Goal: Task Accomplishment & Management: Use online tool/utility

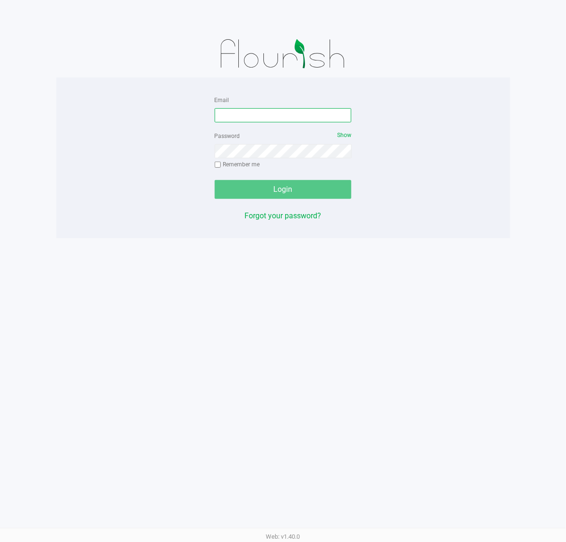
click at [246, 121] on input "Email" at bounding box center [283, 115] width 137 height 14
type input "[EMAIL_ADDRESS][DOMAIN_NAME]"
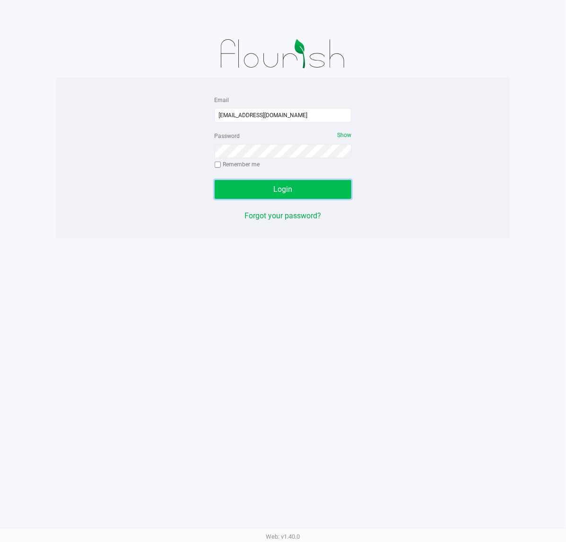
click at [277, 190] on span "Login" at bounding box center [282, 189] width 19 height 9
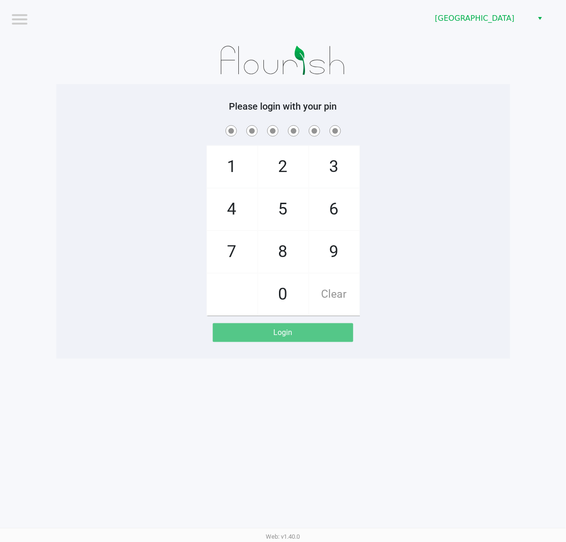
click at [215, 310] on span at bounding box center [232, 295] width 50 height 42
click at [178, 351] on div "Please login with your pin 1 4 7 2 5 8 0 3 6 9 Clear Login" at bounding box center [283, 221] width 454 height 275
checkbox input "true"
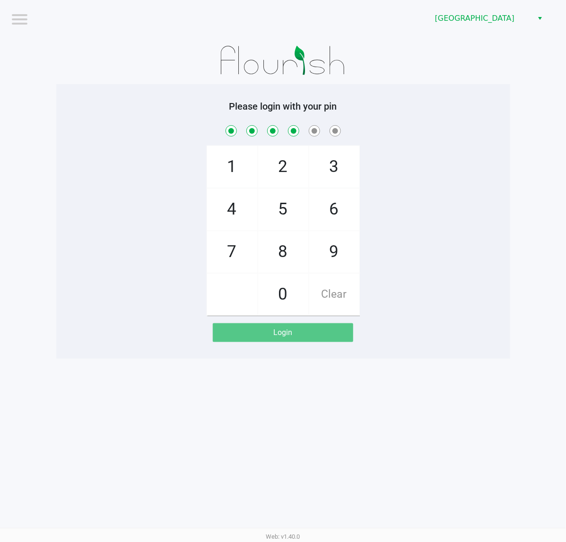
checkbox input "true"
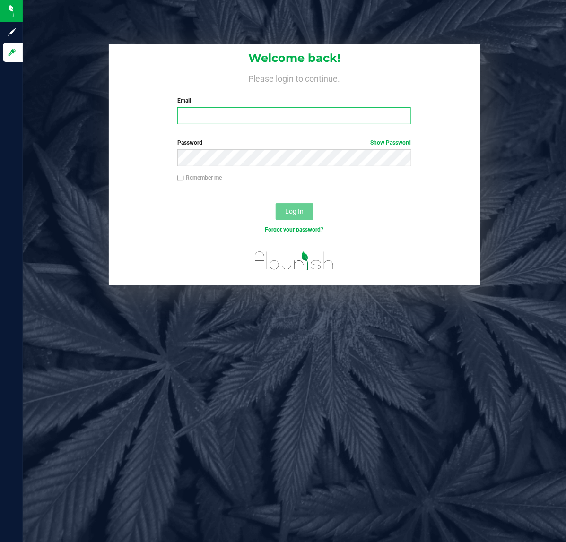
click at [232, 121] on input "Email" at bounding box center [293, 115] width 233 height 17
type input "[EMAIL_ADDRESS][DOMAIN_NAME]"
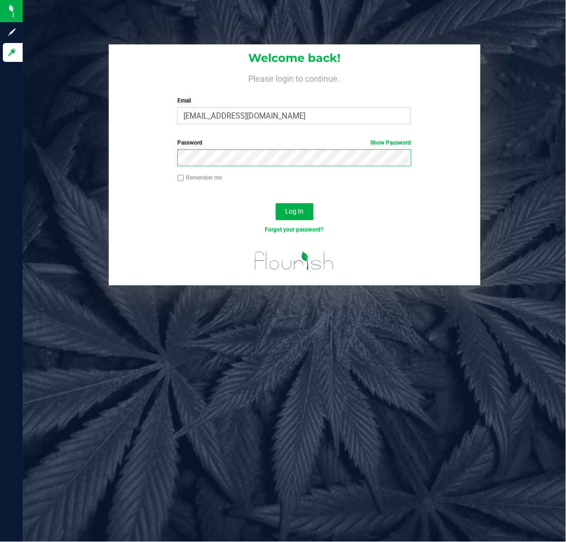
click at [276, 203] on button "Log In" at bounding box center [295, 211] width 38 height 17
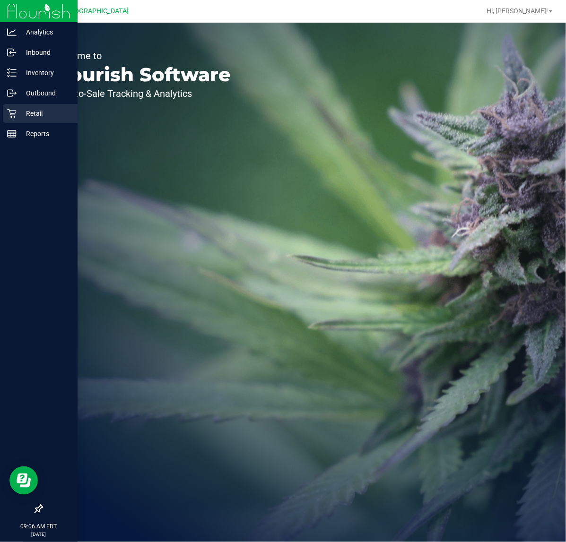
click at [38, 112] on p "Retail" at bounding box center [45, 113] width 57 height 11
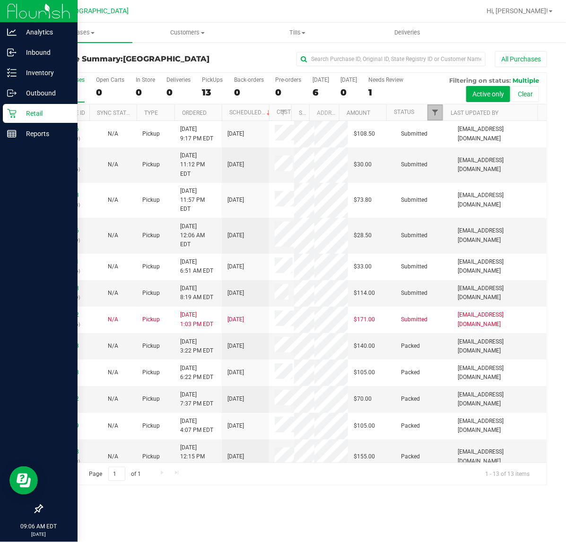
click at [438, 116] on span "Filter" at bounding box center [435, 113] width 8 height 8
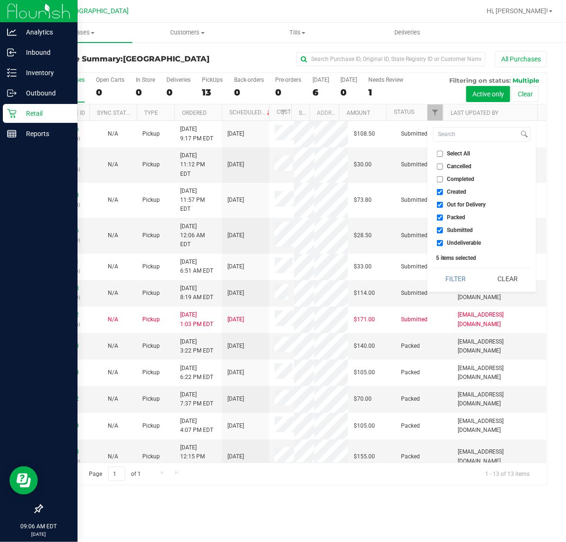
click at [455, 242] on span "Undeliverable" at bounding box center [464, 243] width 34 height 6
click at [443, 242] on input "Undeliverable" at bounding box center [440, 243] width 6 height 6
checkbox input "false"
click at [459, 220] on span "Packed" at bounding box center [456, 218] width 18 height 6
click at [443, 220] on input "Packed" at bounding box center [440, 218] width 6 height 6
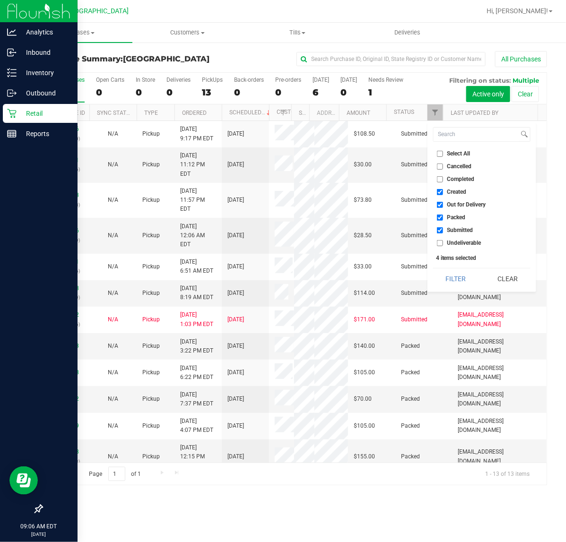
checkbox input "false"
drag, startPoint x: 465, startPoint y: 206, endPoint x: 459, endPoint y: 193, distance: 14.8
click at [465, 207] on span "Out for Delivery" at bounding box center [466, 205] width 39 height 6
click at [443, 207] on input "Out for Delivery" at bounding box center [440, 205] width 6 height 6
checkbox input "false"
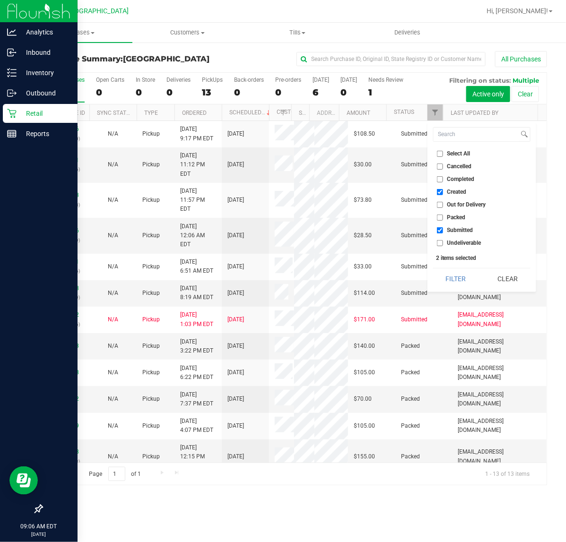
drag, startPoint x: 459, startPoint y: 189, endPoint x: 452, endPoint y: 222, distance: 33.3
click at [459, 190] on span "Created" at bounding box center [456, 192] width 19 height 6
click at [443, 190] on input "Created" at bounding box center [440, 192] width 6 height 6
checkbox input "false"
click at [452, 278] on button "Filter" at bounding box center [455, 278] width 45 height 21
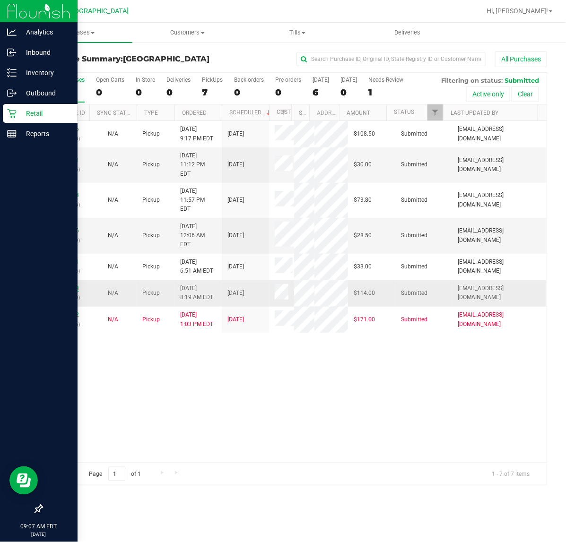
click at [69, 285] on link "11832608" at bounding box center [65, 288] width 26 height 7
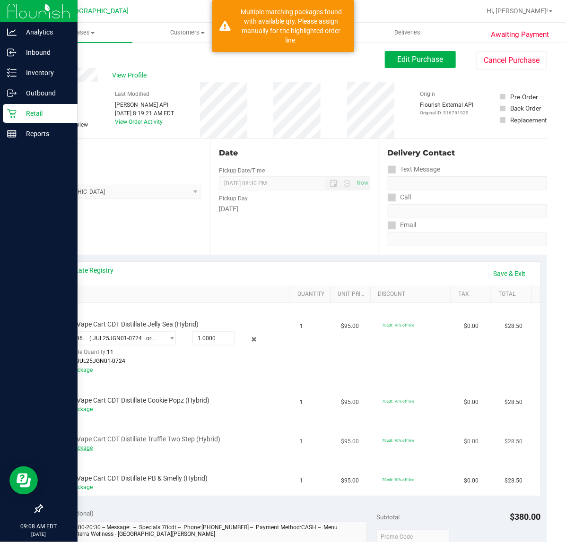
click at [84, 448] on link "Add Package" at bounding box center [76, 448] width 34 height 7
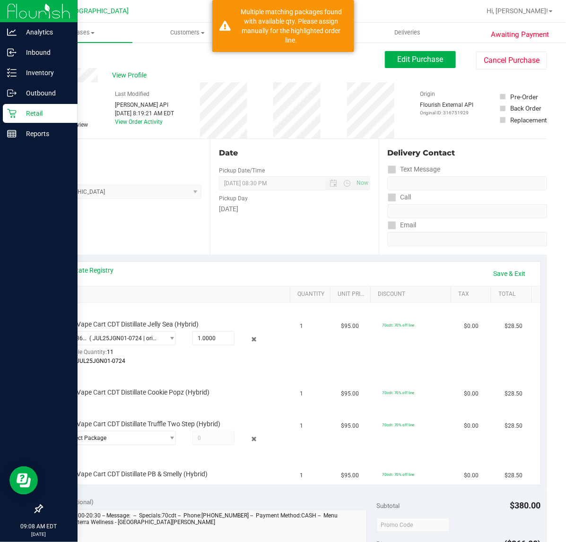
click at [113, 452] on td "FT 1g Vape Cart CDT Distillate PB & Smelly (Hybrid)" at bounding box center [172, 468] width 246 height 32
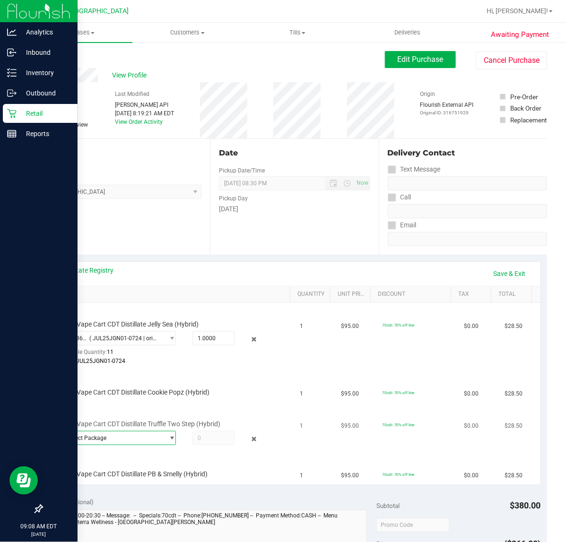
click at [117, 436] on span "Select Package" at bounding box center [112, 437] width 104 height 13
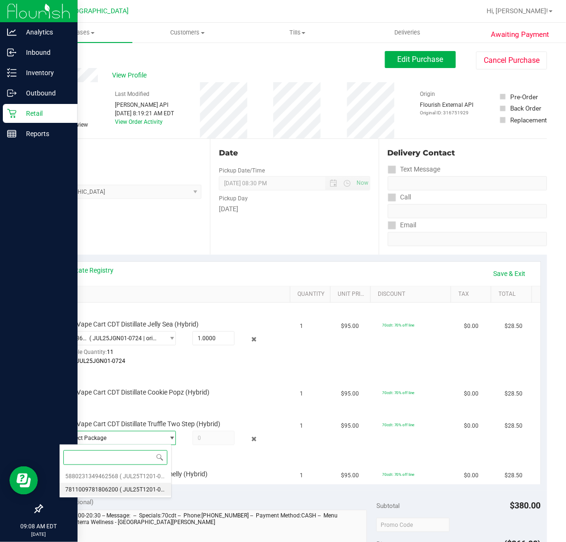
click at [121, 487] on span "( JUL25T1201-0728 | orig: FLSRWGM-20250804-1016 )" at bounding box center [190, 489] width 140 height 7
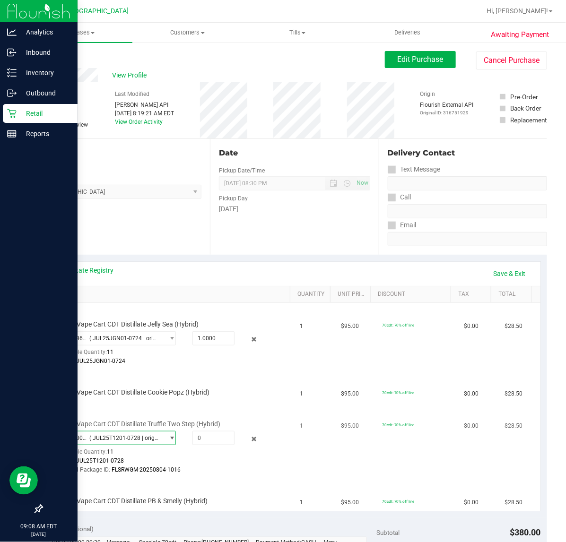
click at [131, 438] on span "( JUL25T1201-0728 | orig: FLSRWGM-20250804-1016 )" at bounding box center [124, 438] width 70 height 7
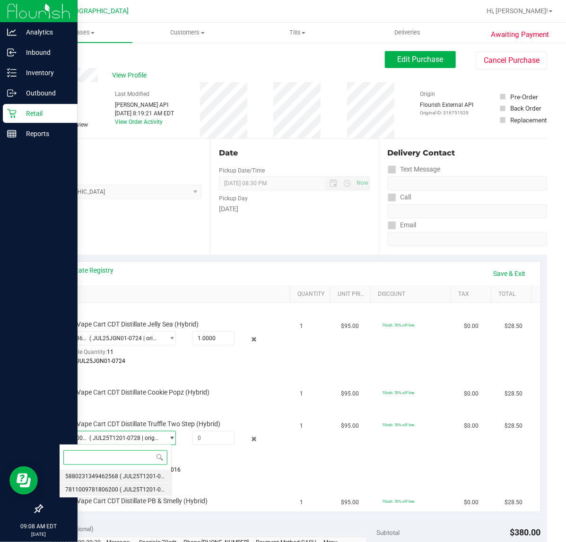
click at [117, 475] on li "5880231349462568 ( JUL25T1201-0728 | orig: FLSRWGM-20250804-1048 )" at bounding box center [116, 476] width 112 height 13
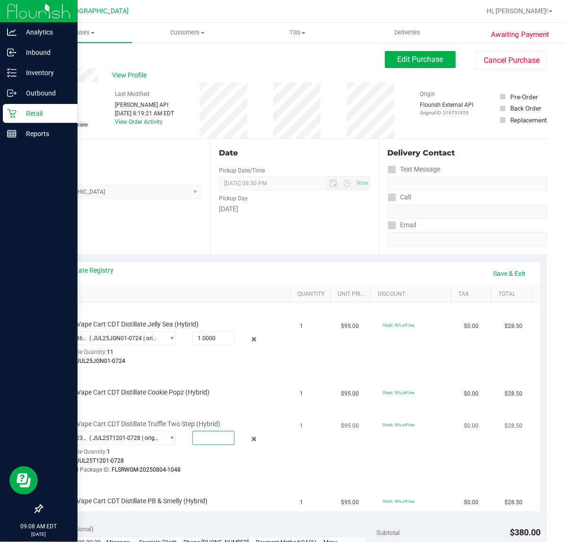
click at [207, 441] on span at bounding box center [213, 438] width 42 height 14
type input "1"
type input "1.0000"
click at [217, 468] on div "Original Package ID: FLSRWGM-20250804-1048" at bounding box center [164, 469] width 211 height 9
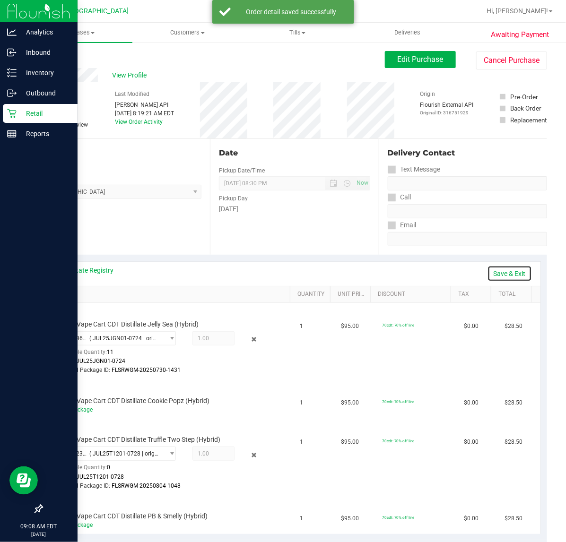
click at [508, 268] on link "Save & Exit" at bounding box center [509, 274] width 44 height 16
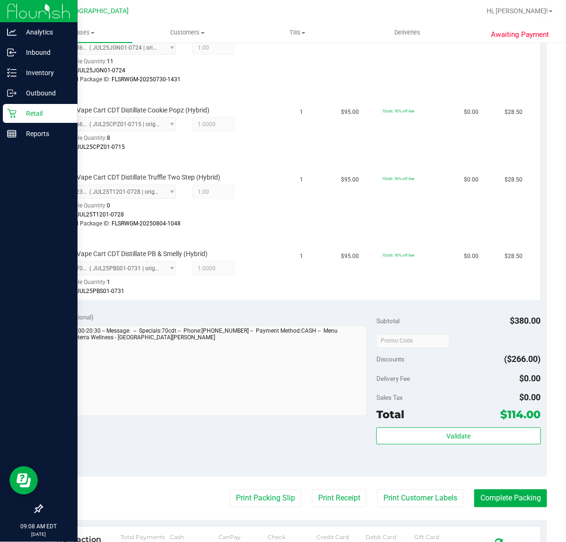
scroll to position [295, 0]
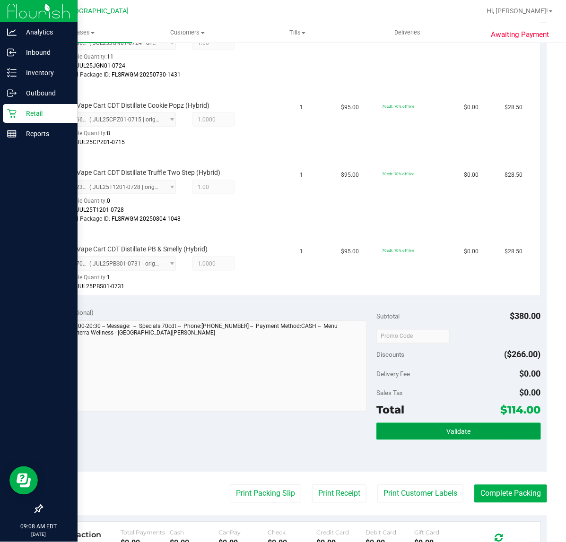
click at [469, 428] on button "Validate" at bounding box center [458, 431] width 164 height 17
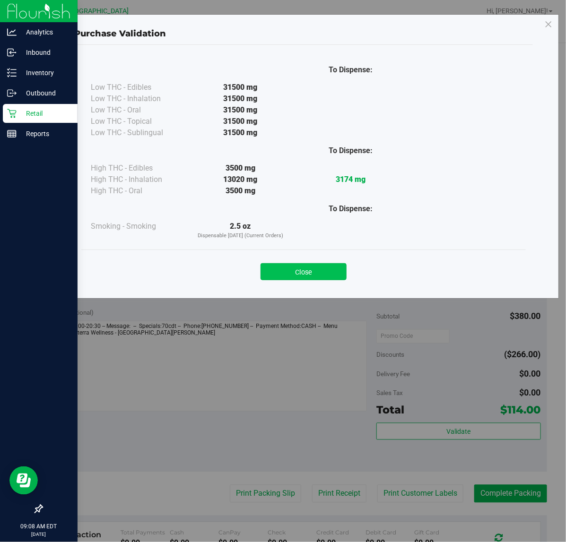
click at [308, 276] on button "Close" at bounding box center [303, 271] width 86 height 17
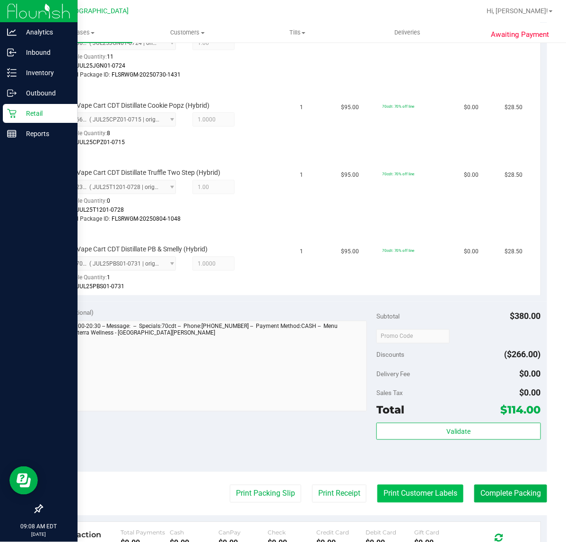
click at [404, 492] on button "Print Customer Labels" at bounding box center [420, 494] width 86 height 18
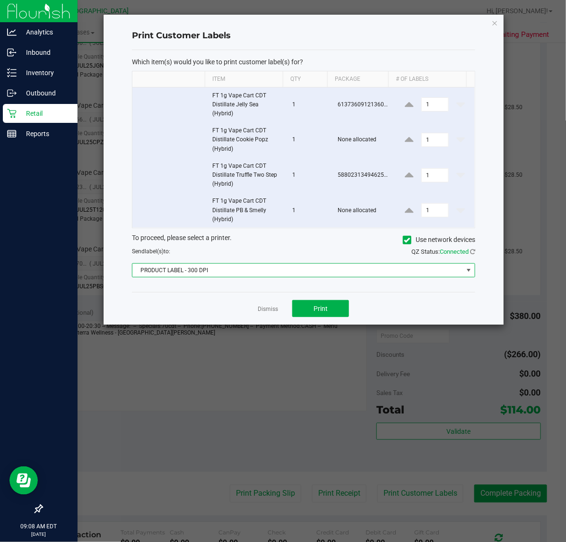
click at [310, 273] on span "PRODUCT LABEL - 300 DPI" at bounding box center [297, 270] width 330 height 13
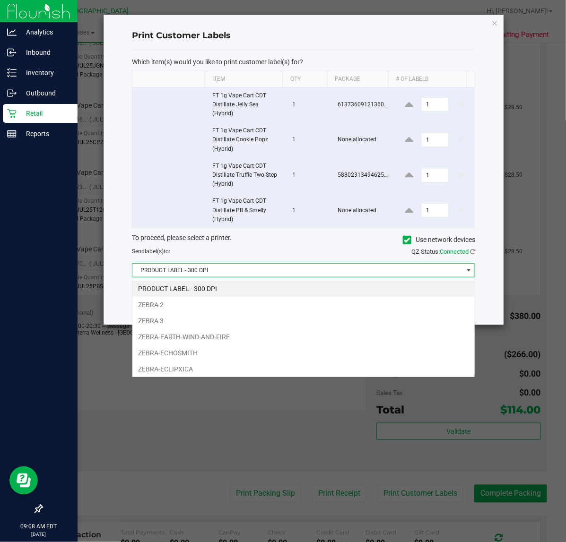
scroll to position [15, 343]
click at [230, 367] on li "ZEBRA-ECLIPXICA" at bounding box center [303, 369] width 342 height 16
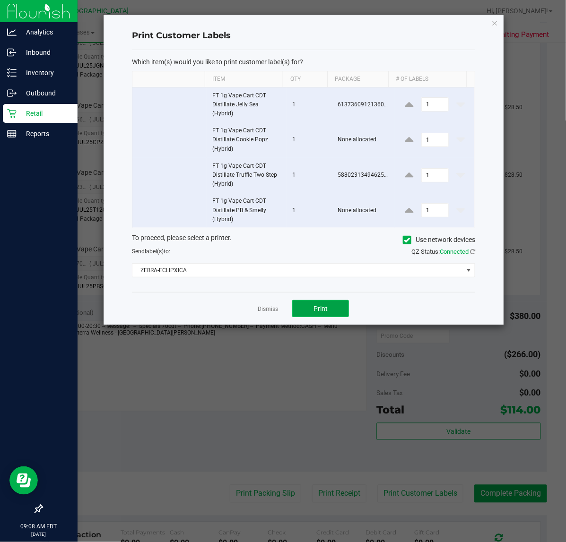
click at [320, 315] on button "Print" at bounding box center [320, 308] width 57 height 17
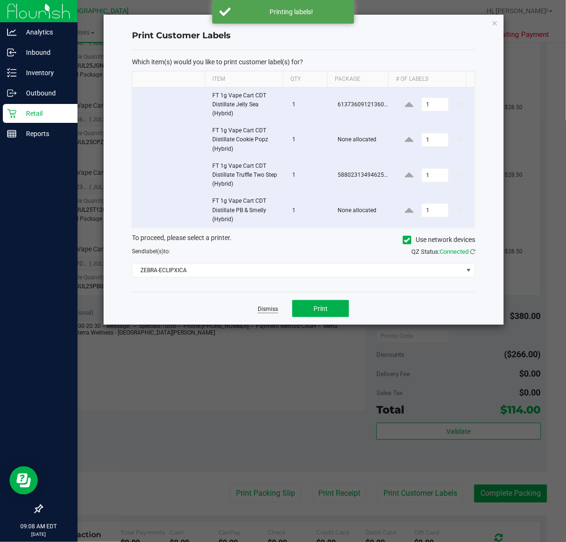
click at [272, 312] on link "Dismiss" at bounding box center [268, 309] width 20 height 8
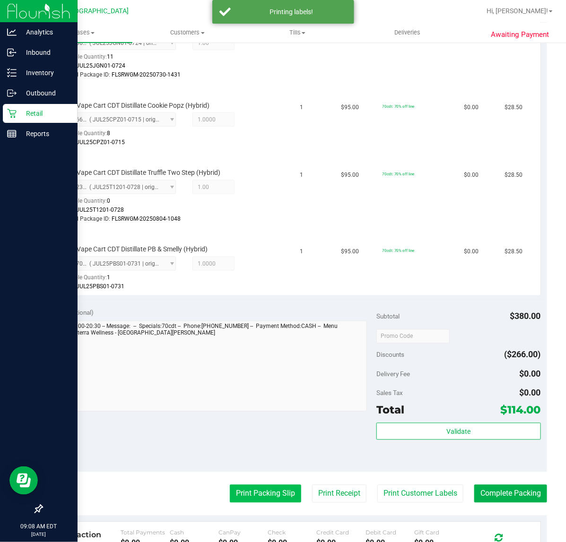
click at [260, 485] on button "Print Packing Slip" at bounding box center [265, 494] width 71 height 18
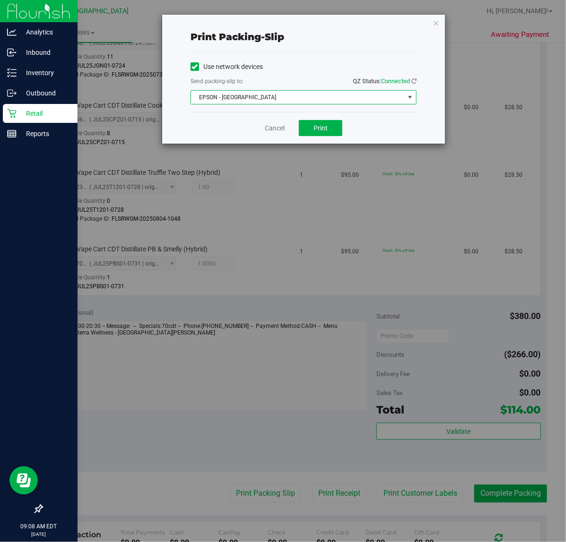
drag, startPoint x: 320, startPoint y: 93, endPoint x: 287, endPoint y: 114, distance: 39.6
click at [320, 93] on span "EPSON - [GEOGRAPHIC_DATA]" at bounding box center [297, 97] width 213 height 13
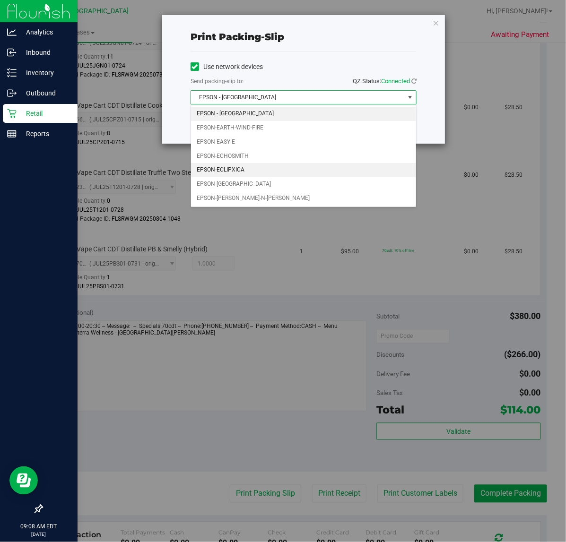
click at [235, 167] on li "EPSON-ECLIPXICA" at bounding box center [303, 170] width 225 height 14
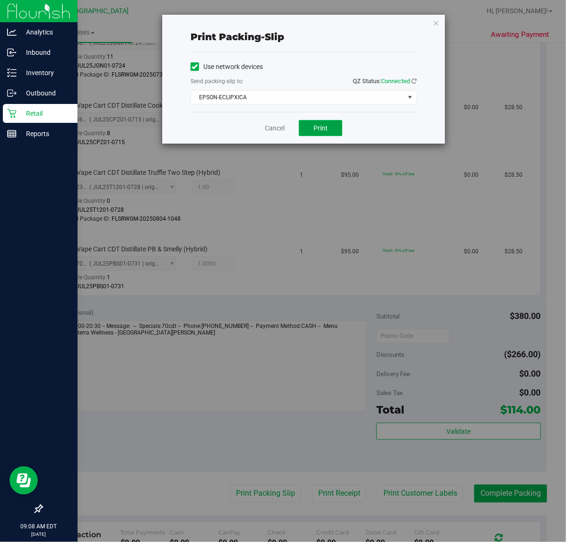
click at [315, 131] on span "Print" at bounding box center [320, 128] width 14 height 8
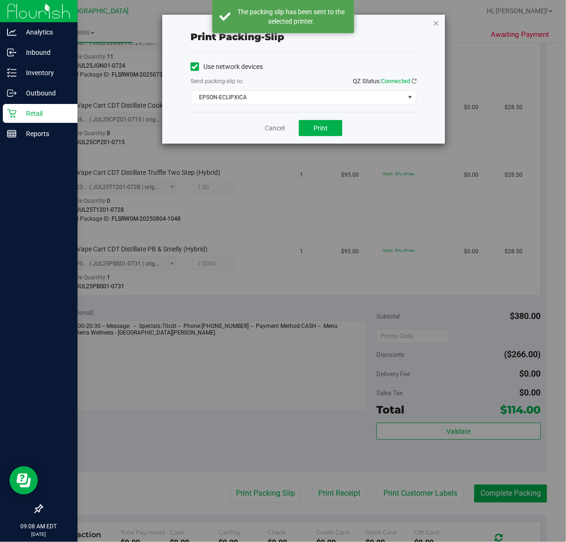
click at [435, 19] on icon "button" at bounding box center [435, 22] width 7 height 11
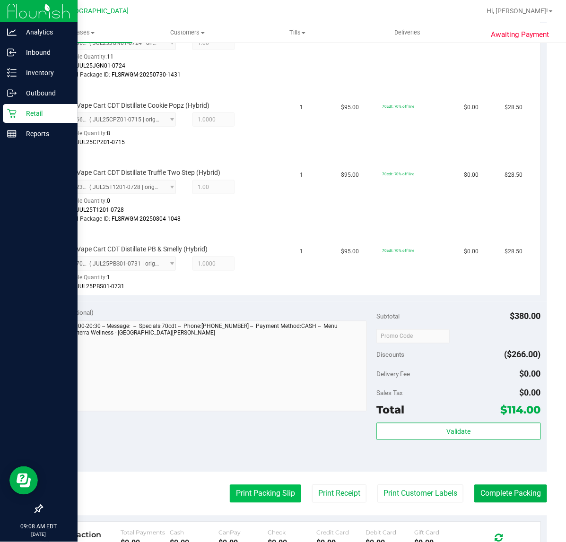
click at [262, 488] on button "Print Packing Slip" at bounding box center [265, 494] width 71 height 18
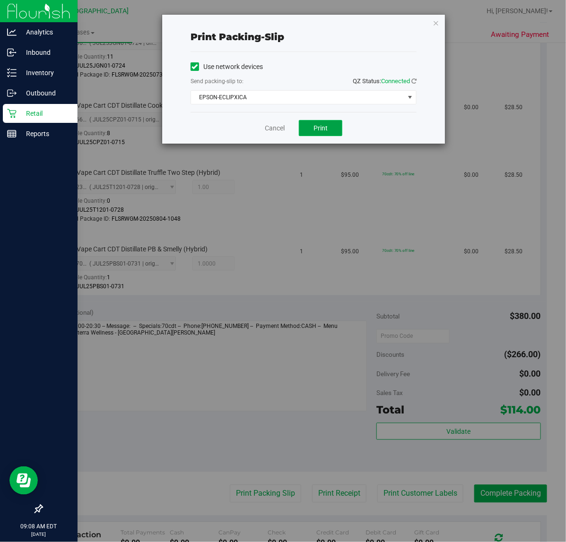
click at [323, 127] on span "Print" at bounding box center [320, 128] width 14 height 8
click at [436, 25] on icon "button" at bounding box center [435, 22] width 7 height 11
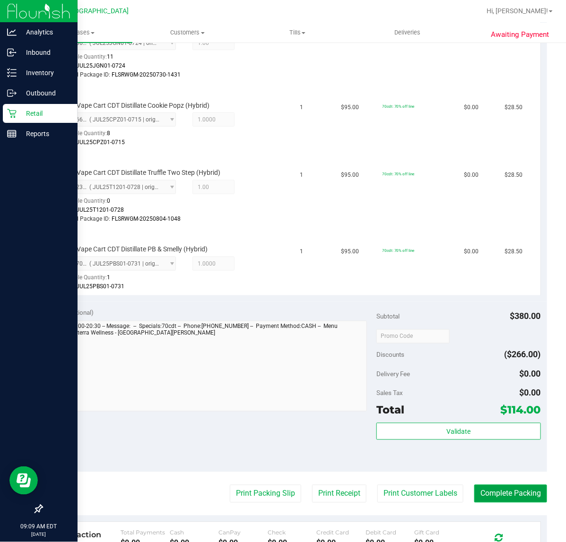
click at [504, 494] on button "Complete Packing" at bounding box center [510, 494] width 73 height 18
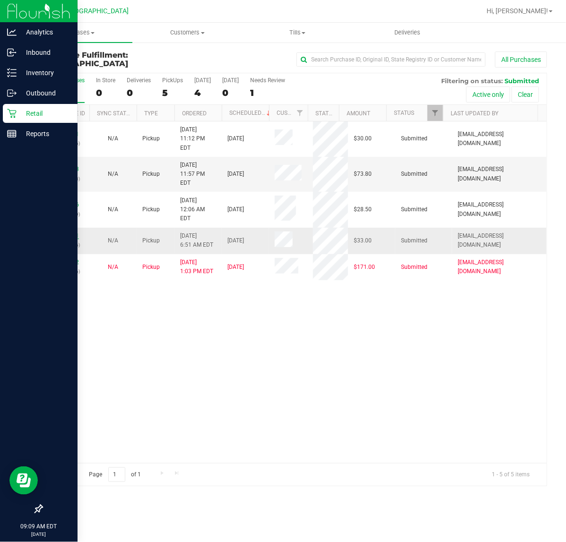
click at [70, 233] on link "11832501" at bounding box center [65, 236] width 26 height 7
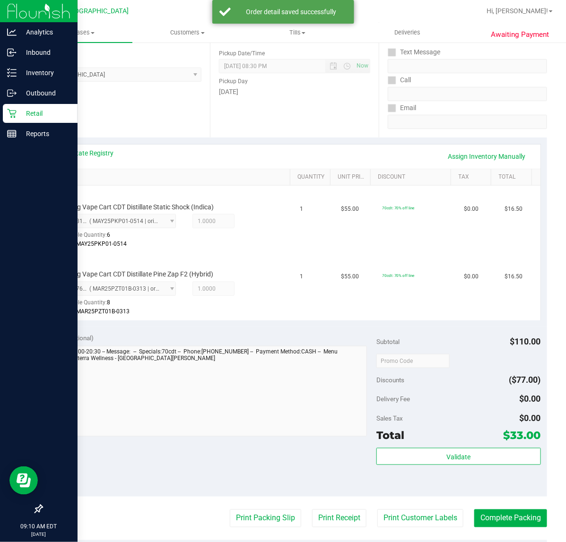
scroll to position [118, 0]
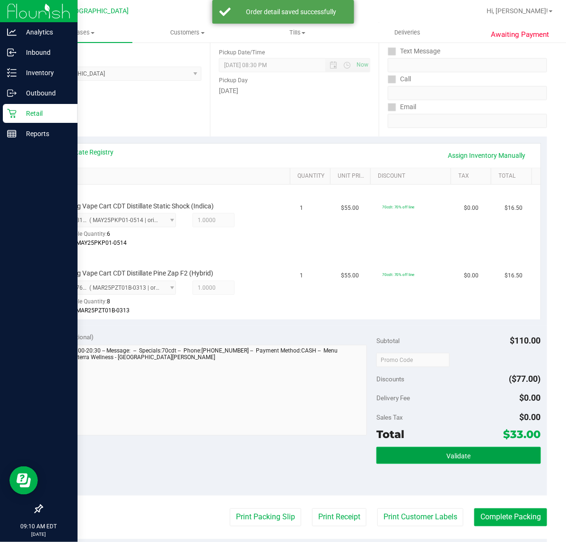
click at [404, 451] on button "Validate" at bounding box center [458, 455] width 164 height 17
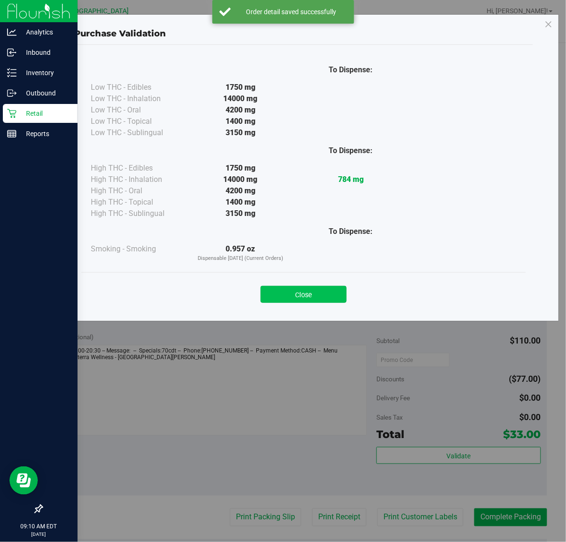
click at [301, 292] on button "Close" at bounding box center [303, 294] width 86 height 17
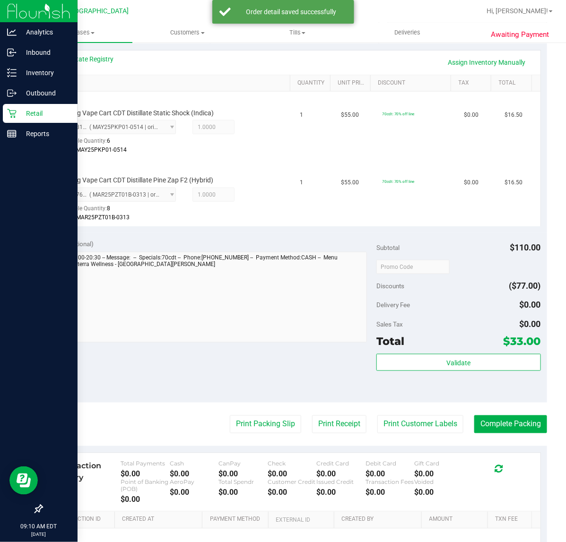
scroll to position [295, 0]
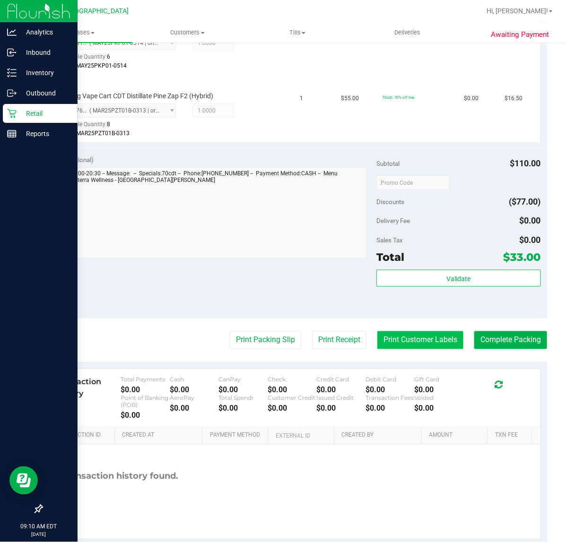
click at [398, 339] on button "Print Customer Labels" at bounding box center [420, 340] width 86 height 18
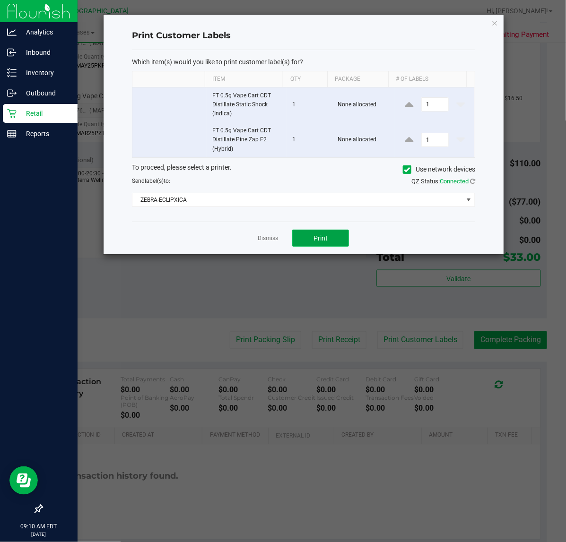
click at [320, 242] on span "Print" at bounding box center [320, 238] width 14 height 8
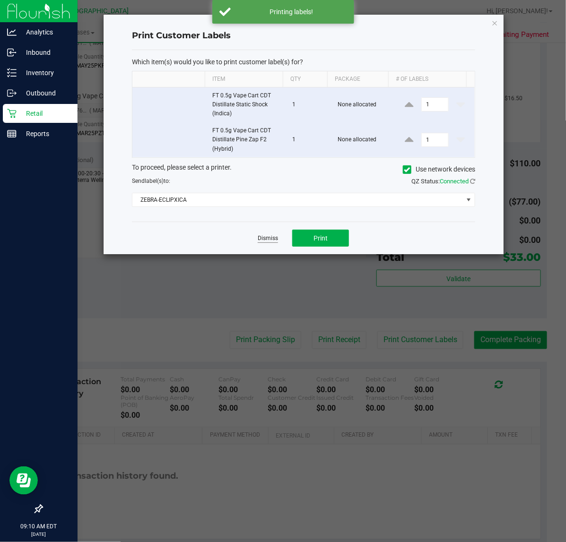
click at [266, 239] on link "Dismiss" at bounding box center [268, 238] width 20 height 8
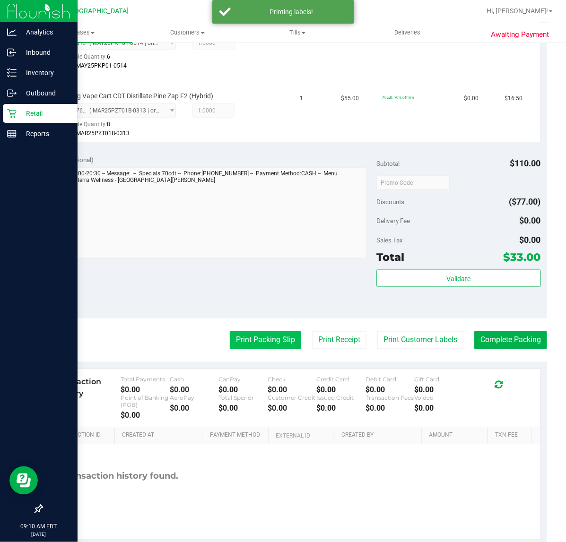
click at [259, 344] on button "Print Packing Slip" at bounding box center [265, 340] width 71 height 18
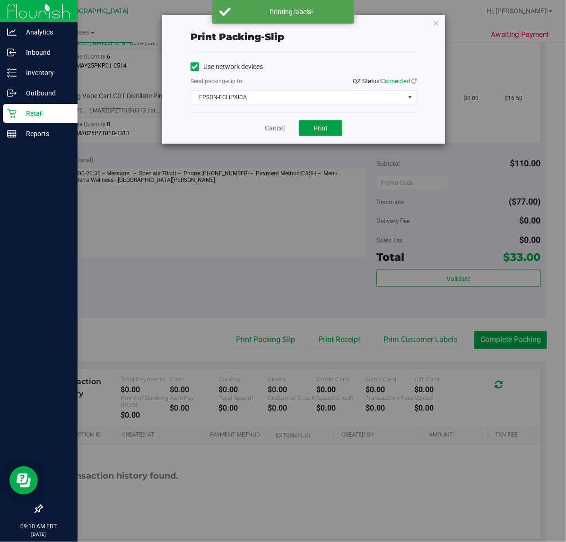
click at [320, 126] on span "Print" at bounding box center [320, 128] width 14 height 8
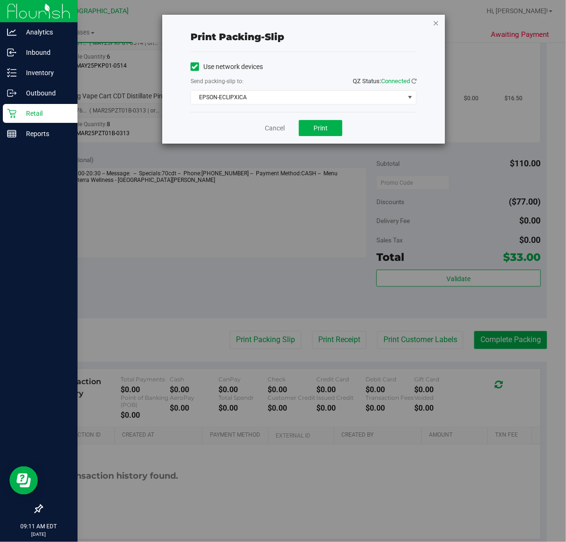
click at [435, 21] on icon "button" at bounding box center [435, 22] width 7 height 11
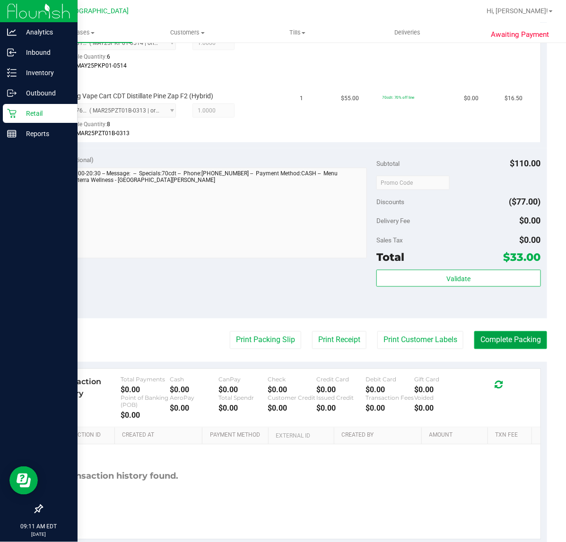
click at [483, 342] on button "Complete Packing" at bounding box center [510, 340] width 73 height 18
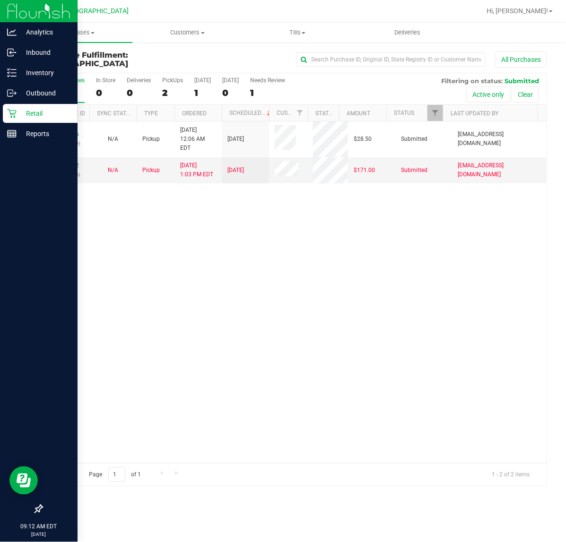
click at [330, 327] on div "11832436 (316737629) N/A Pickup [DATE] 12:06 AM EDT 8/23/2025 $28.50 Submitted …" at bounding box center [294, 292] width 504 height 342
